Goal: Task Accomplishment & Management: Use online tool/utility

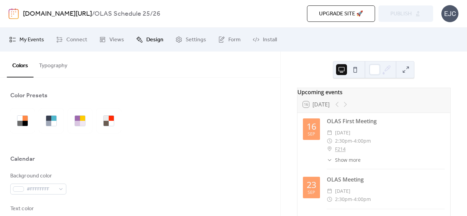
click at [26, 37] on span "My Events" at bounding box center [31, 40] width 25 height 8
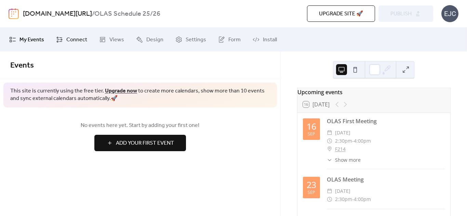
click at [61, 40] on icon at bounding box center [59, 39] width 7 height 7
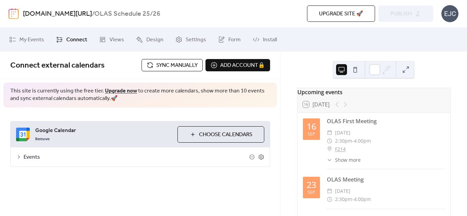
click at [61, 40] on icon at bounding box center [59, 39] width 7 height 7
click at [105, 34] on link "Views" at bounding box center [111, 39] width 35 height 18
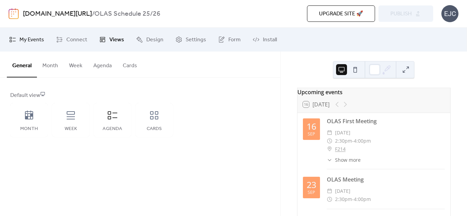
click at [31, 39] on span "My Events" at bounding box center [31, 40] width 25 height 8
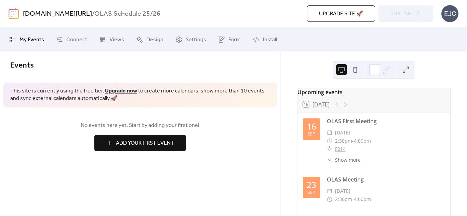
click at [320, 136] on div "[DATE] OLAS First Meeting ​ [DATE] ​ 2:30pm - 4:00pm ​ F214 ​ Show more First M…" at bounding box center [374, 143] width 142 height 52
click at [72, 40] on span "Connect" at bounding box center [76, 40] width 21 height 8
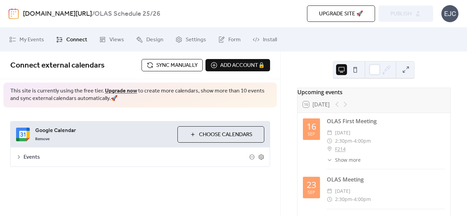
click at [168, 67] on span "Sync manually" at bounding box center [176, 65] width 41 height 8
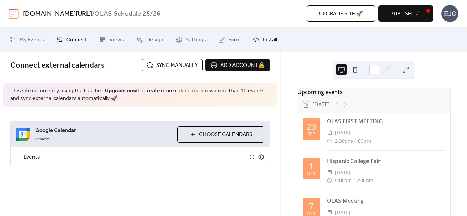
click at [259, 41] on link "Install" at bounding box center [264, 39] width 34 height 18
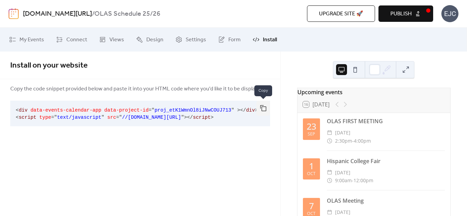
click at [263, 105] on button "button" at bounding box center [263, 108] width 14 height 15
click at [261, 107] on button "button" at bounding box center [263, 108] width 14 height 15
click at [350, 143] on span "2:30pm - 4:00pm" at bounding box center [353, 141] width 36 height 8
click at [397, 10] on span "Publish" at bounding box center [400, 14] width 21 height 8
